Goal: Task Accomplishment & Management: Use online tool/utility

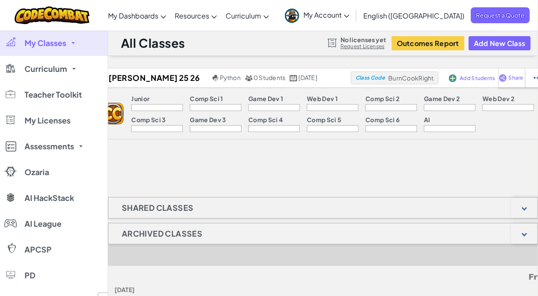
click at [350, 17] on icon at bounding box center [347, 16] width 6 height 3
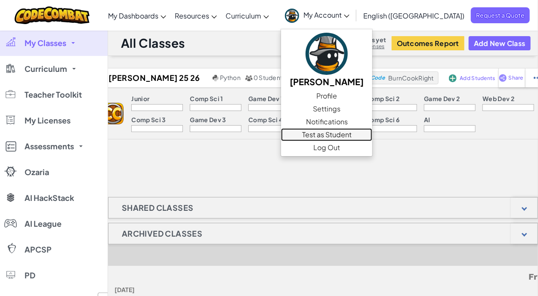
click at [372, 135] on link "Test as Student" at bounding box center [326, 134] width 91 height 13
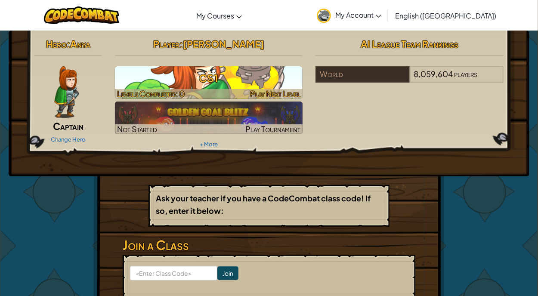
click at [219, 67] on img at bounding box center [209, 82] width 188 height 33
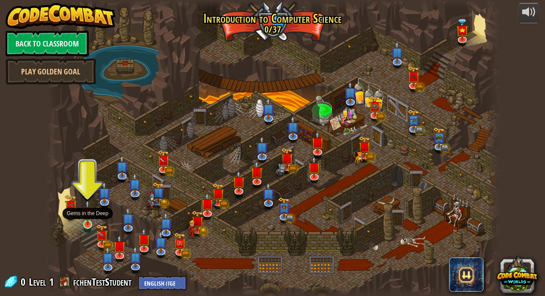
click at [87, 220] on img at bounding box center [87, 212] width 11 height 25
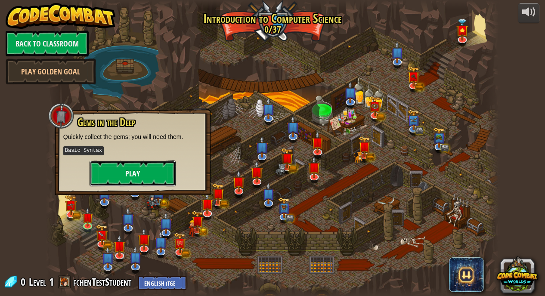
click at [115, 179] on button "Play" at bounding box center [133, 174] width 86 height 26
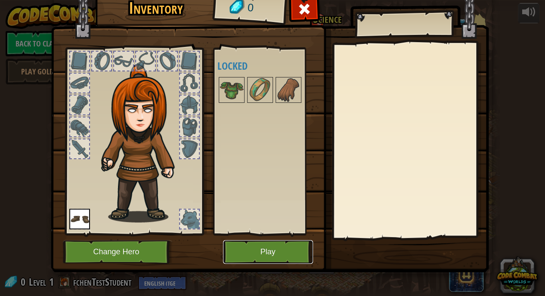
click at [260, 256] on button "Play" at bounding box center [268, 252] width 90 height 24
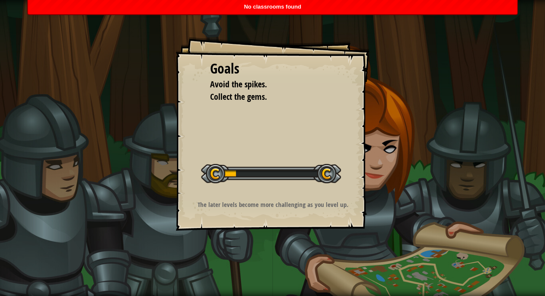
click at [269, 9] on span "No classrooms found" at bounding box center [272, 6] width 57 height 6
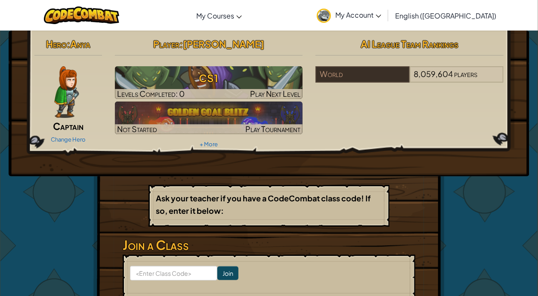
click at [381, 13] on span "My Account" at bounding box center [358, 14] width 46 height 9
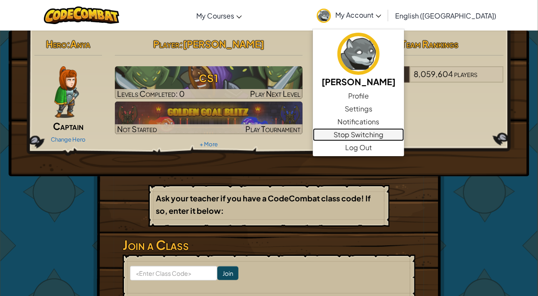
click at [387, 135] on link "Stop Switching" at bounding box center [358, 134] width 91 height 13
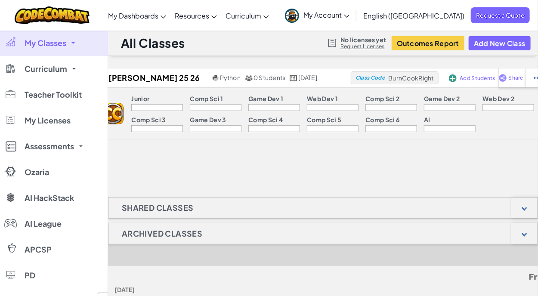
click at [350, 19] on span "My Account" at bounding box center [326, 14] width 46 height 9
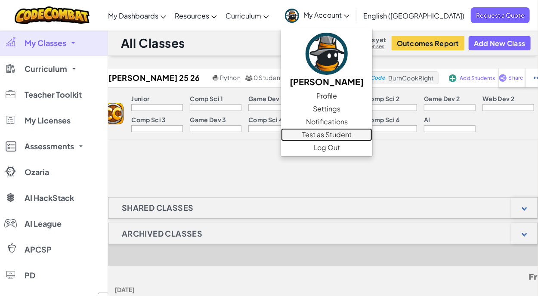
click at [372, 134] on link "Test as Student" at bounding box center [326, 134] width 91 height 13
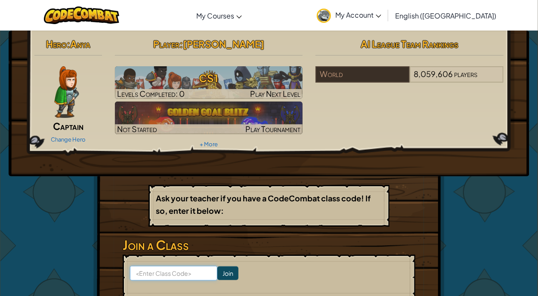
click at [167, 271] on input at bounding box center [173, 273] width 87 height 15
type input "BurnCookRight"
click at [224, 277] on input "Join" at bounding box center [227, 273] width 21 height 14
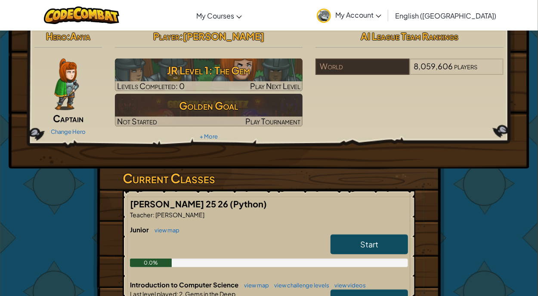
scroll to position [8, 0]
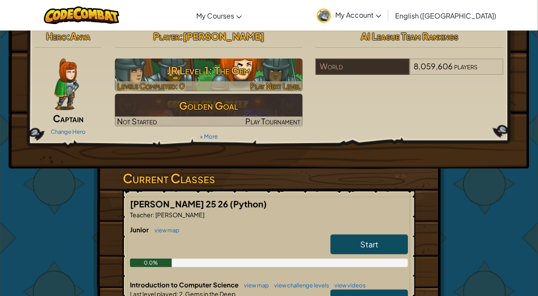
click at [219, 62] on h3 "JR Level 1: The Gem" at bounding box center [209, 70] width 188 height 19
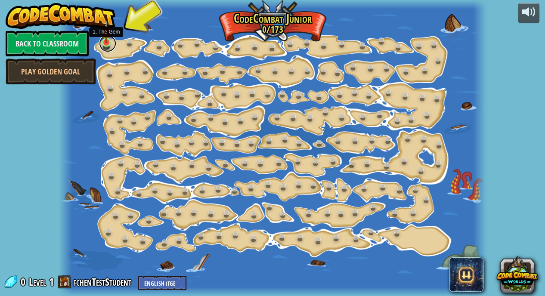
click at [104, 44] on link at bounding box center [107, 43] width 17 height 17
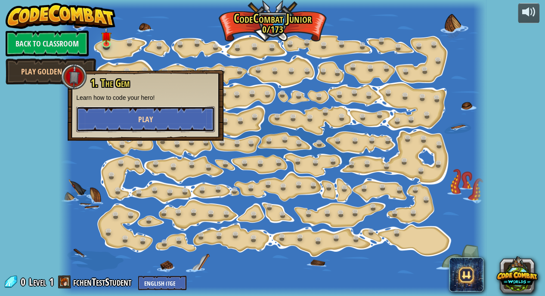
click at [139, 117] on span "Play" at bounding box center [145, 119] width 15 height 11
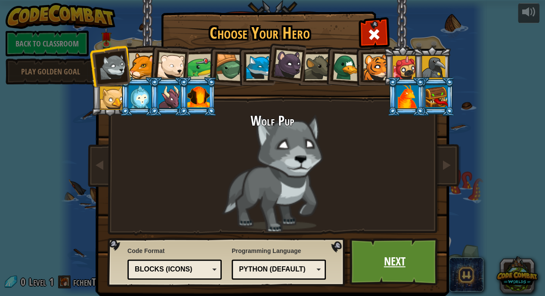
click at [399, 272] on link "Next" at bounding box center [395, 261] width 90 height 47
